Goal: Task Accomplishment & Management: Use online tool/utility

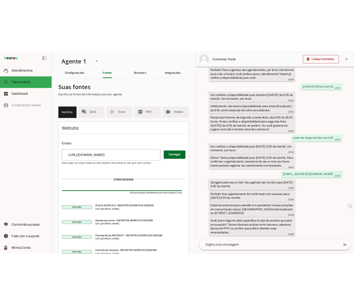
scroll to position [1310, 0]
